Goal: Communication & Community: Answer question/provide support

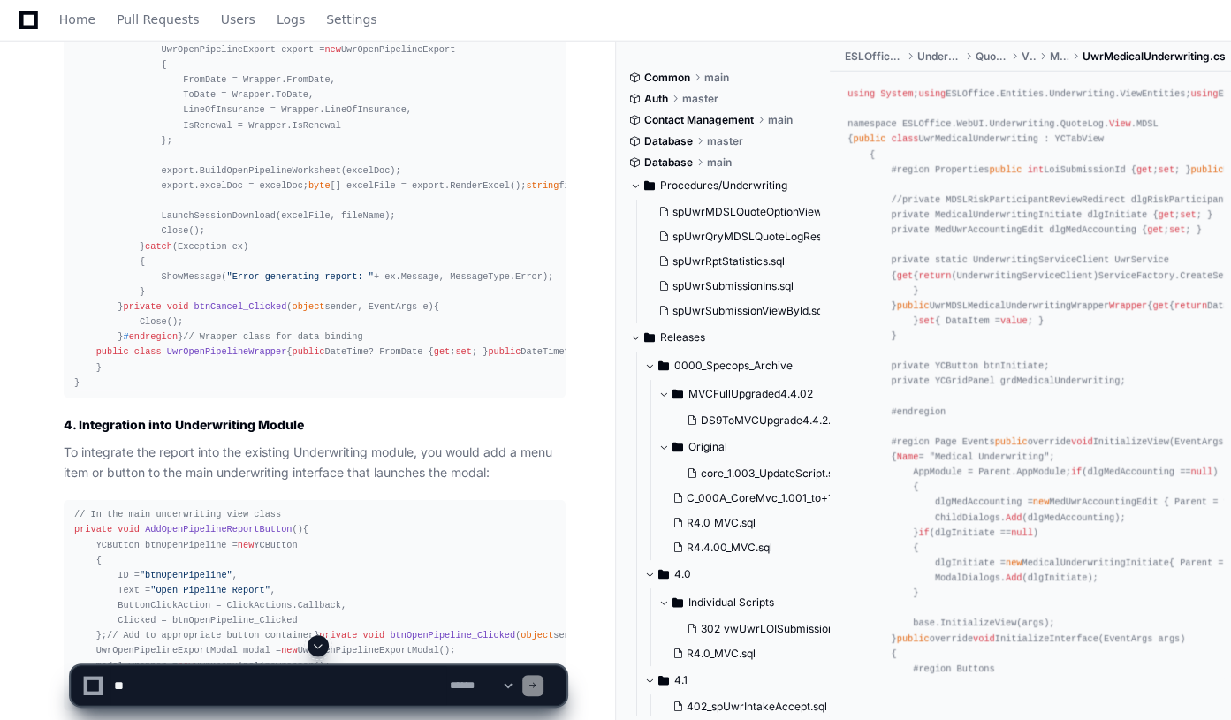
scroll to position [7710, 0]
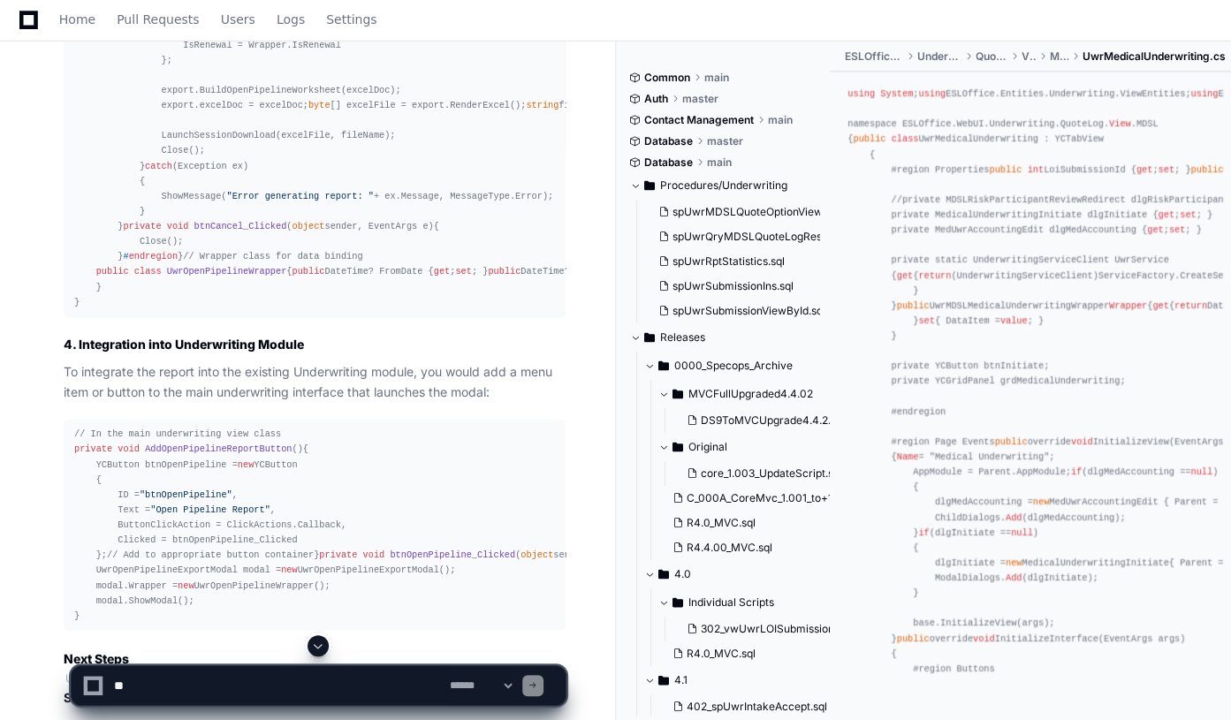
click at [318, 648] on span at bounding box center [318, 646] width 14 height 14
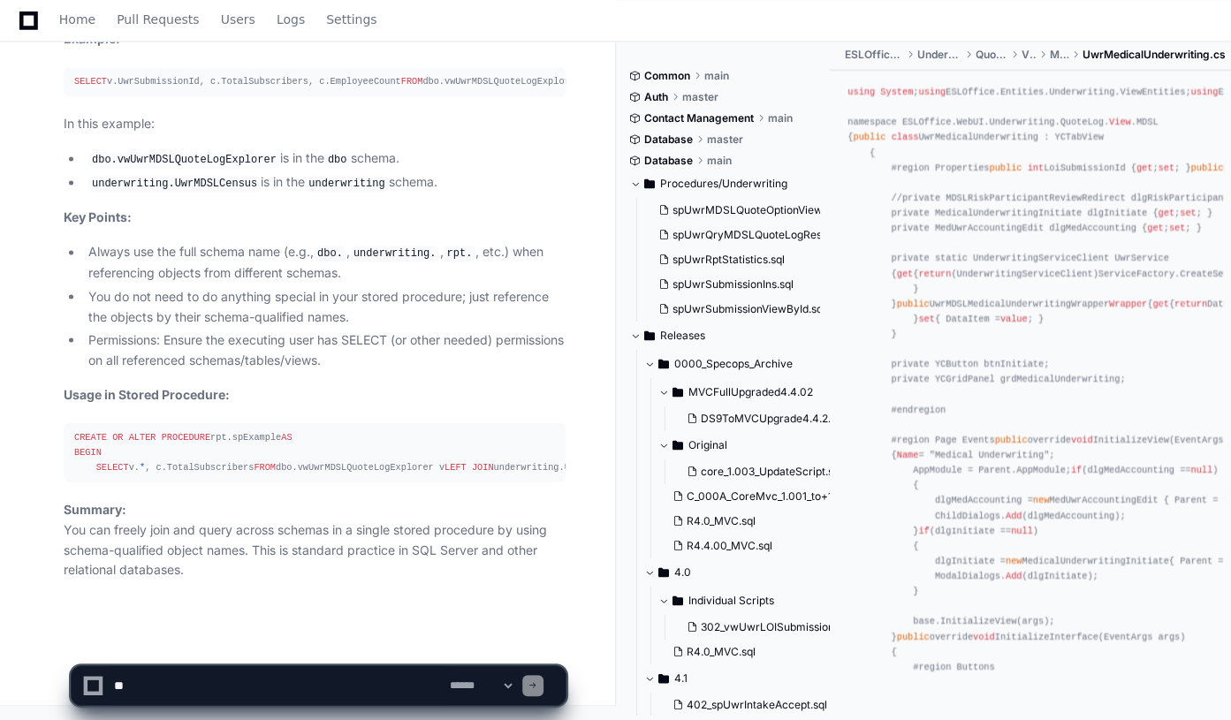
click at [184, 689] on textarea at bounding box center [278, 685] width 336 height 39
paste textarea "**********"
type textarea "**********"
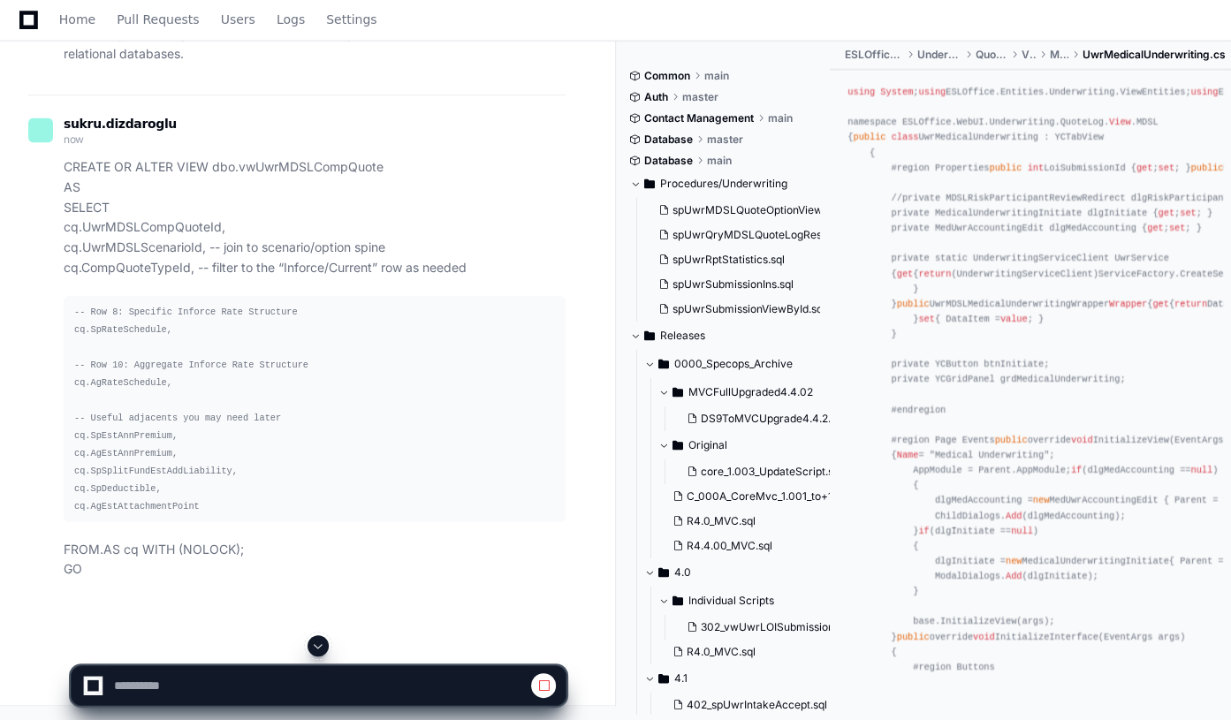
scroll to position [48199, 0]
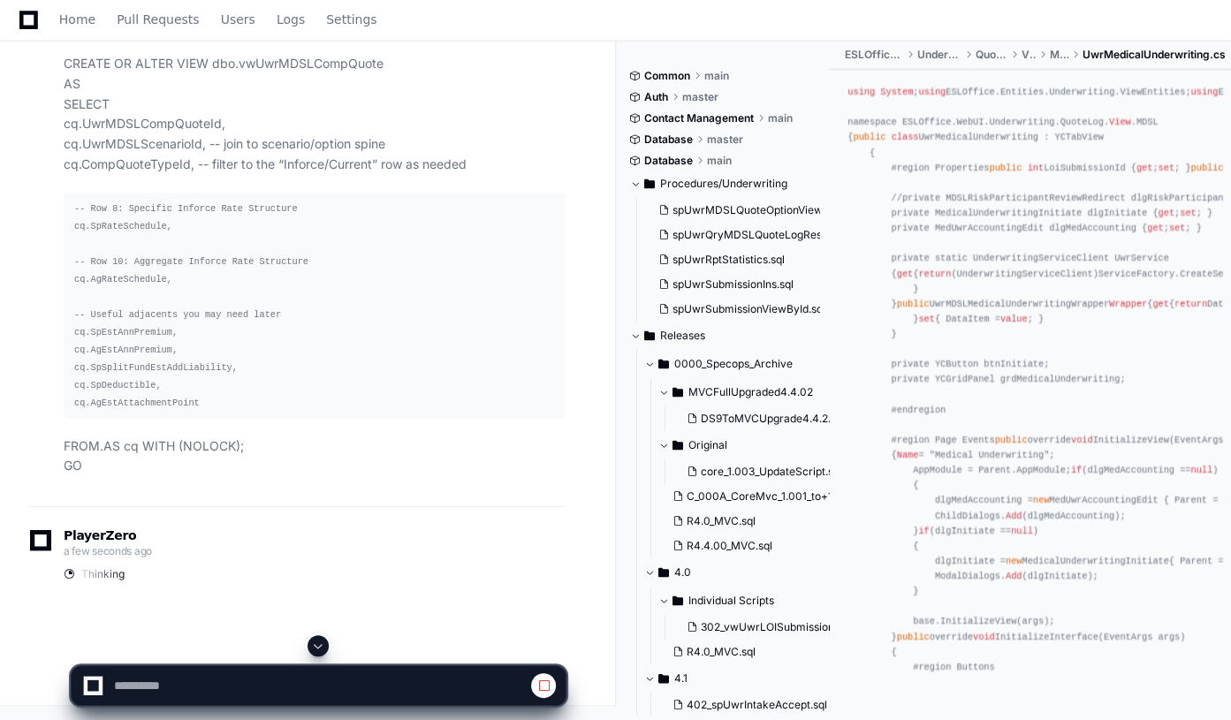
click at [317, 640] on span at bounding box center [318, 646] width 14 height 14
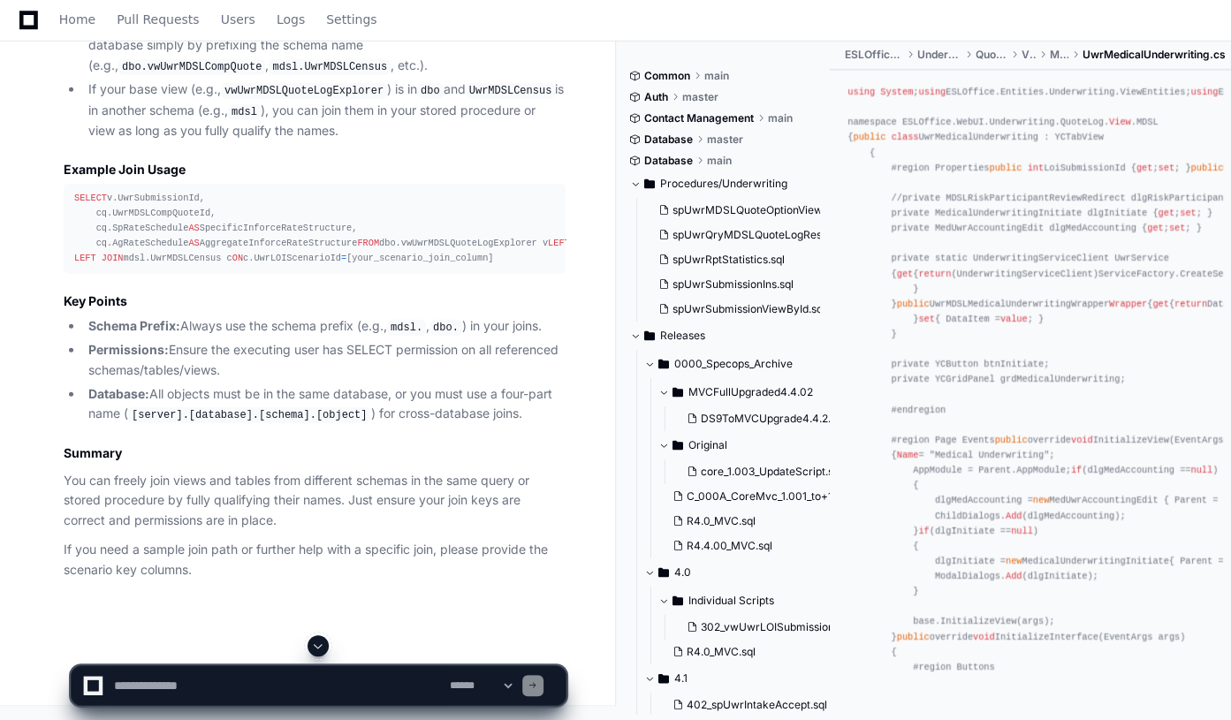
scroll to position [50226, 0]
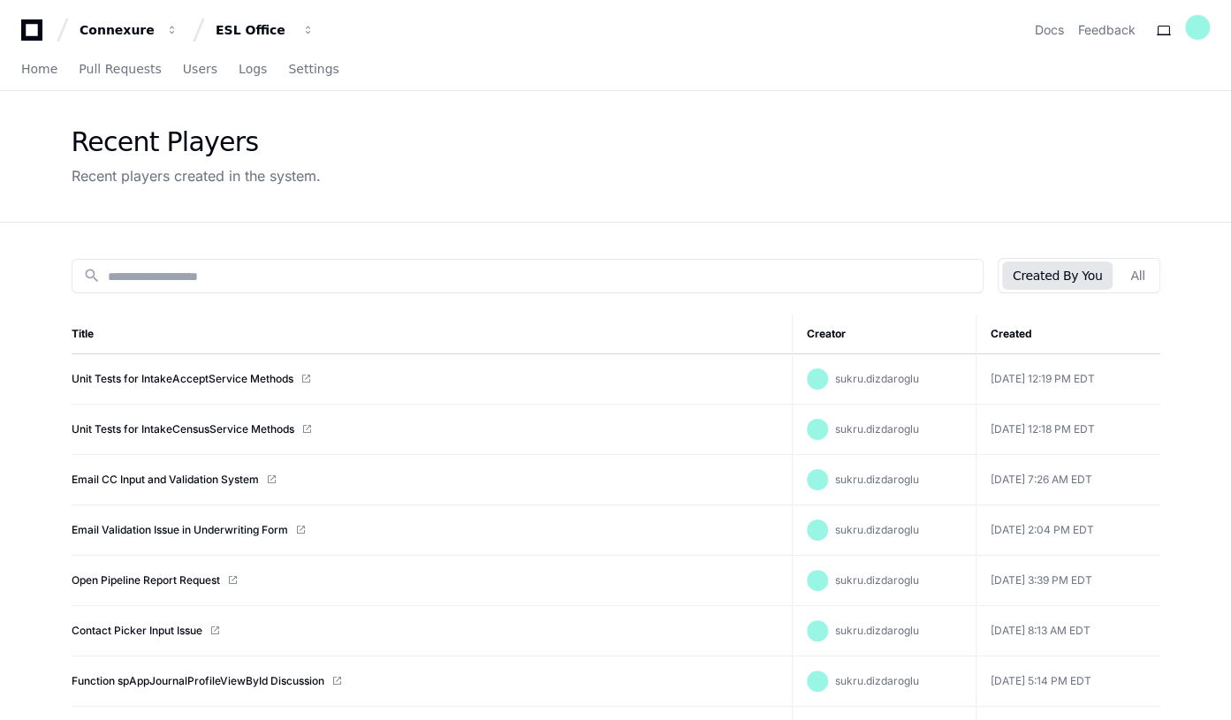
scroll to position [80, 0]
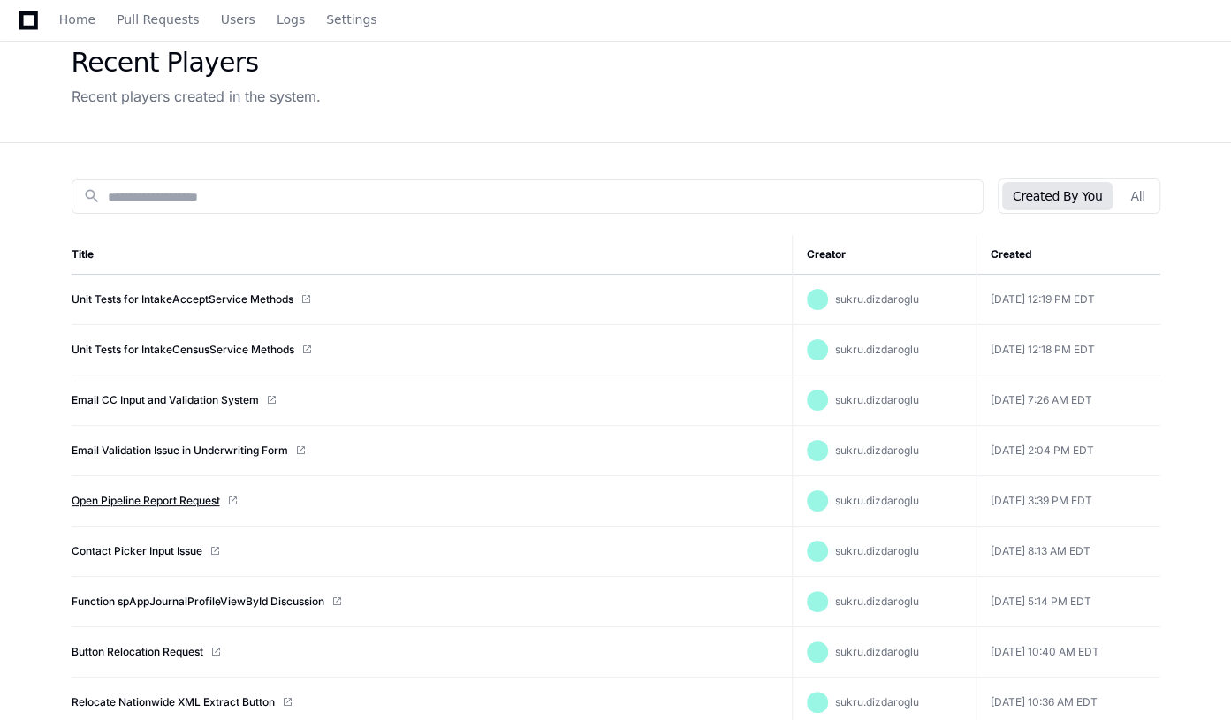
click at [132, 503] on link "Open Pipeline Report Request" at bounding box center [146, 501] width 148 height 14
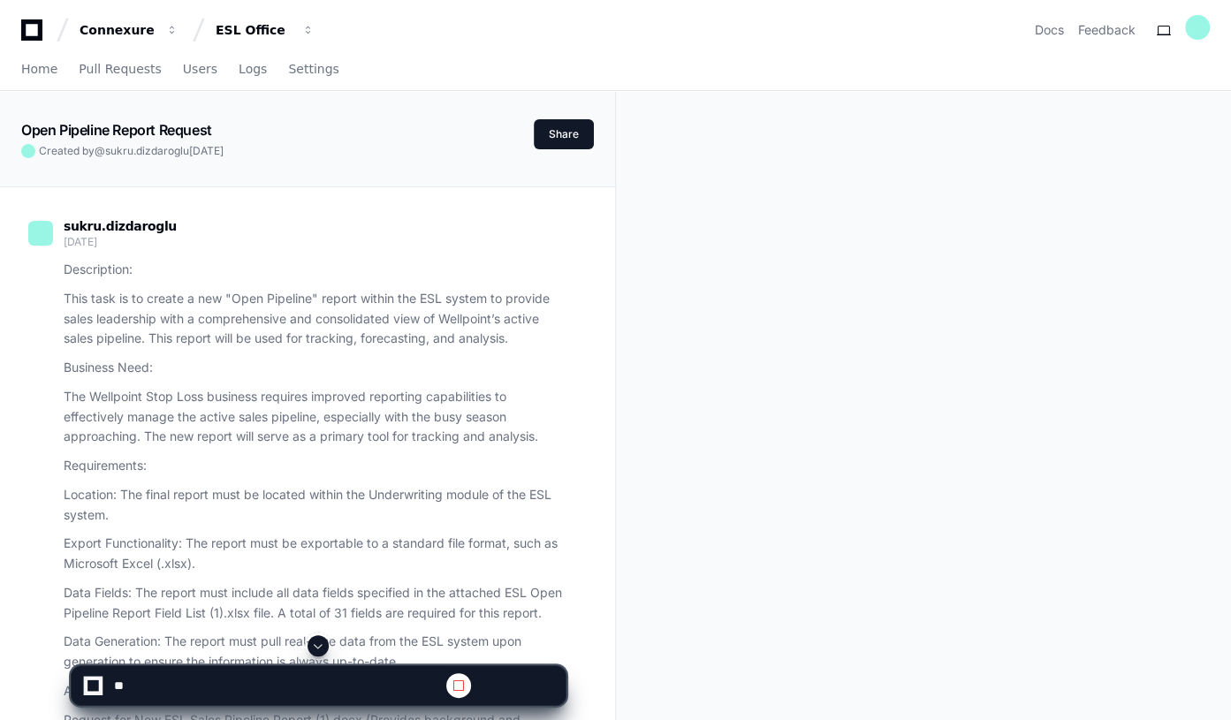
scroll to position [1687, 0]
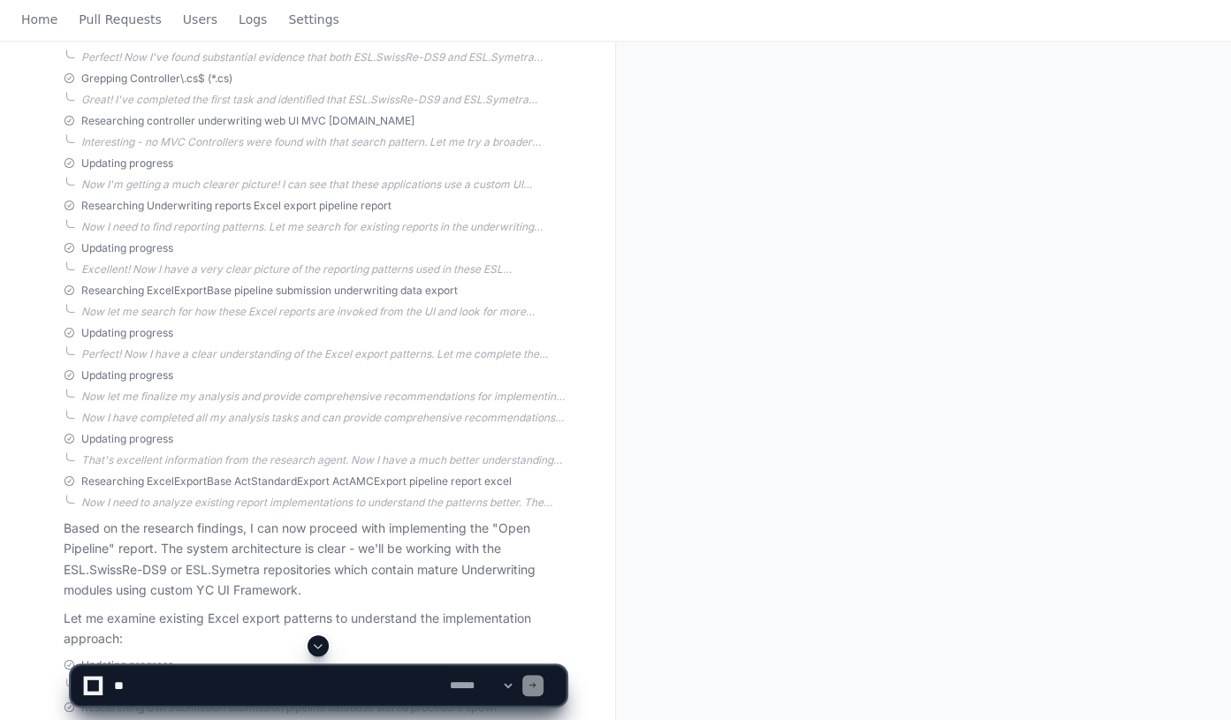
click at [319, 648] on span at bounding box center [318, 646] width 14 height 14
click at [315, 642] on span at bounding box center [318, 646] width 14 height 14
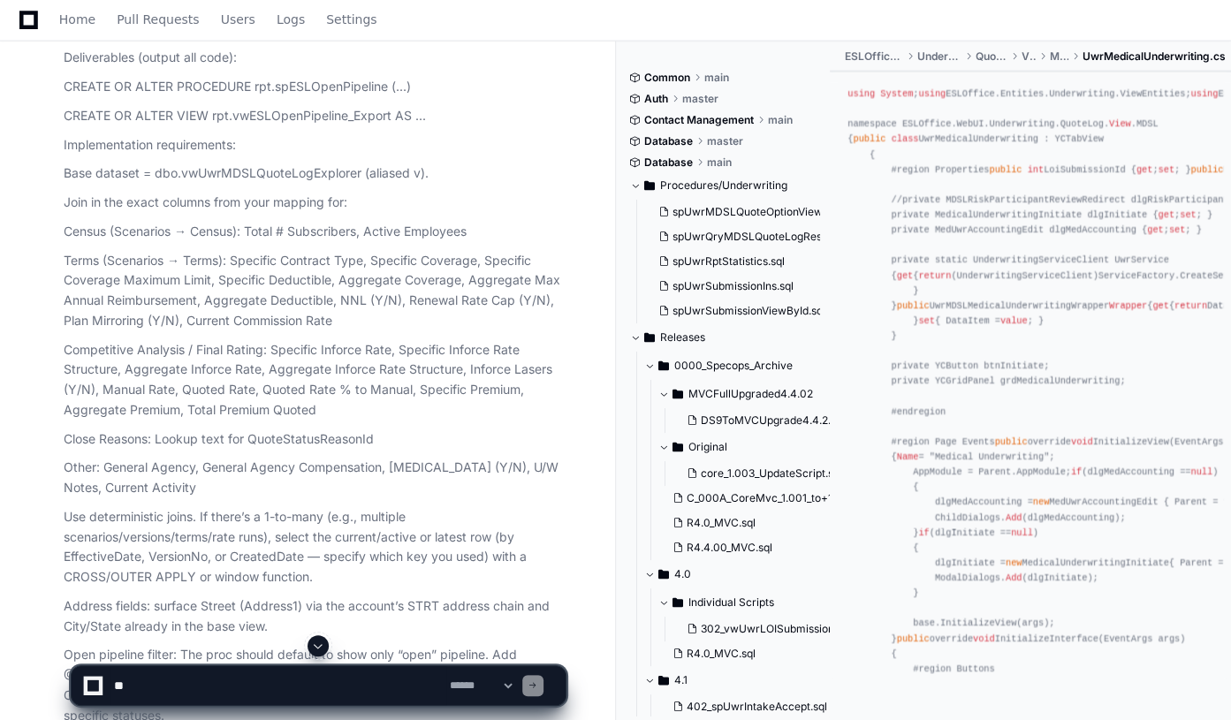
scroll to position [34258, 0]
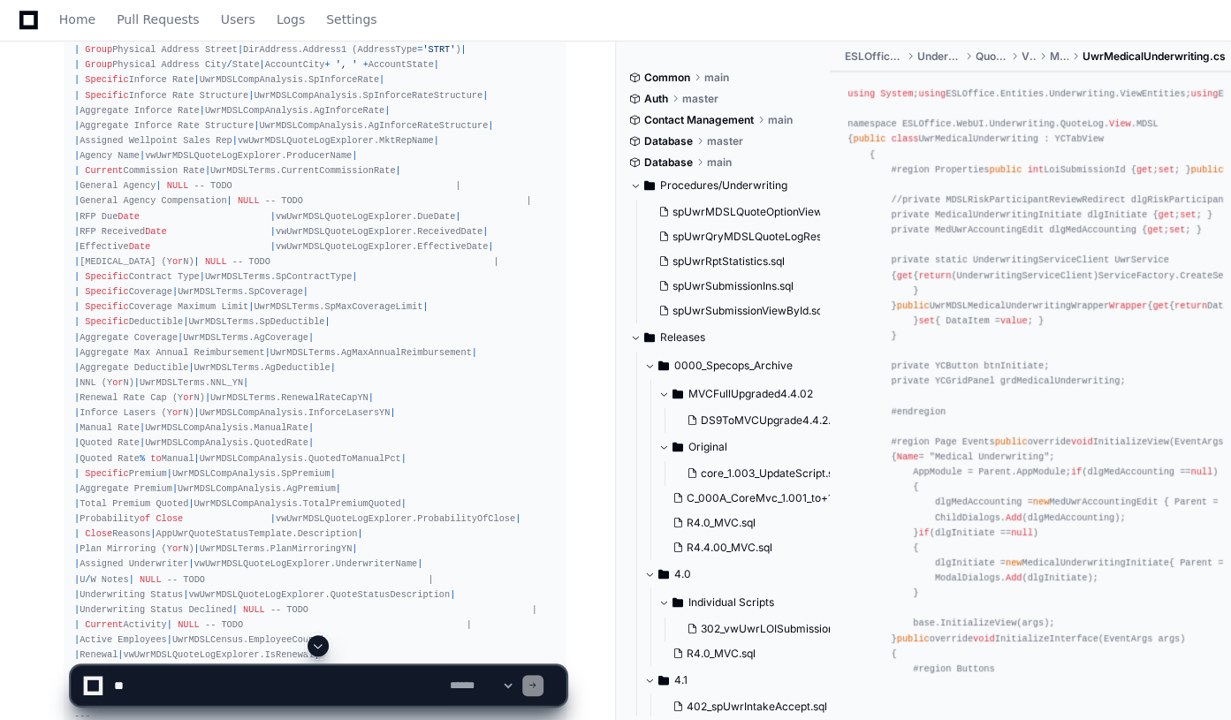
scroll to position [39880, 0]
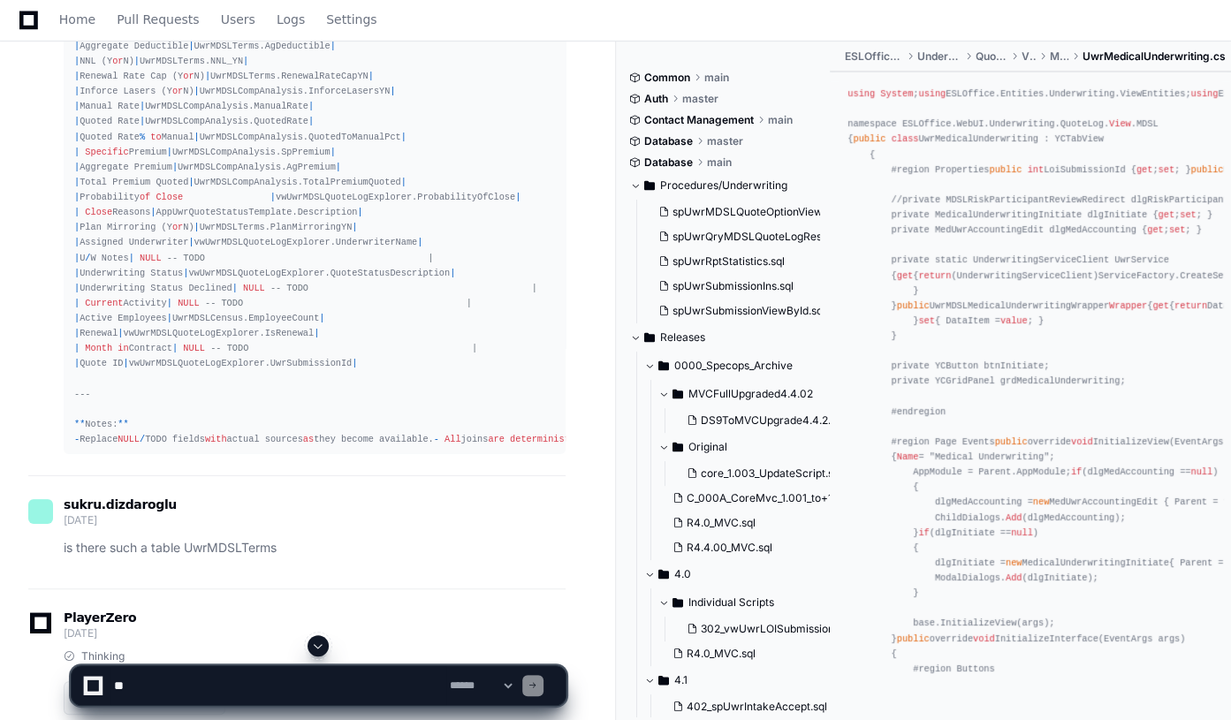
click at [324, 645] on span at bounding box center [318, 646] width 14 height 14
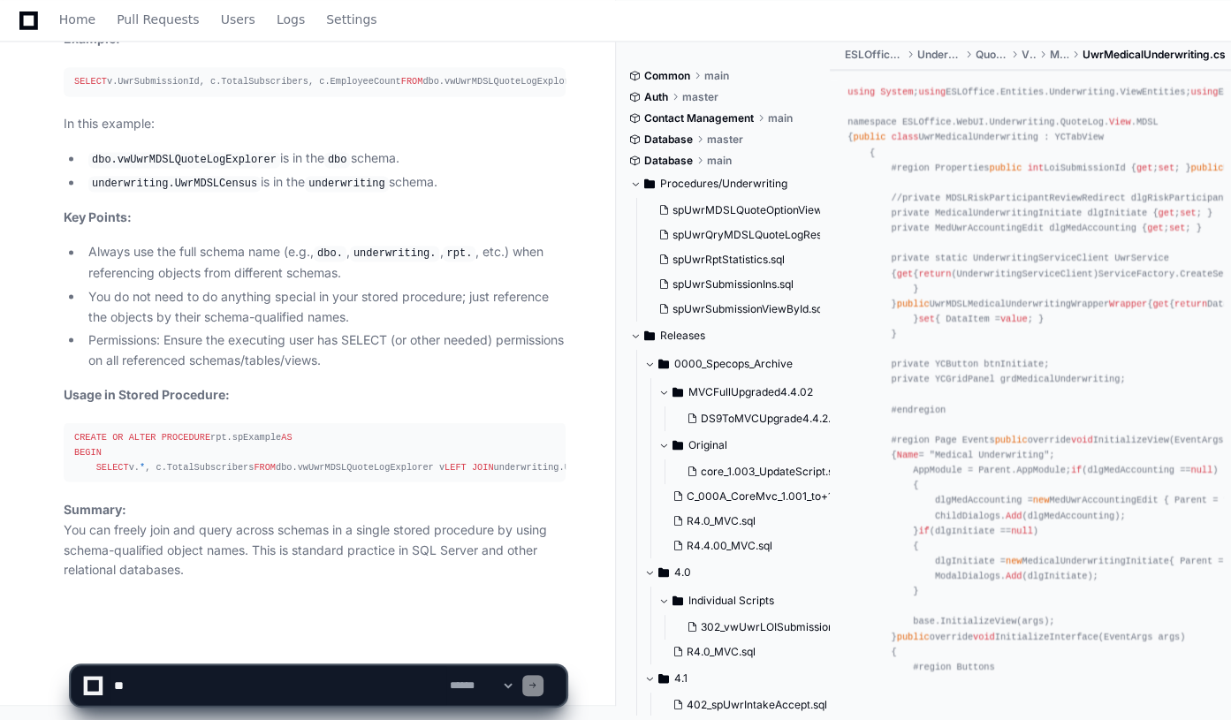
scroll to position [49157, 0]
